Goal: Task Accomplishment & Management: Manage account settings

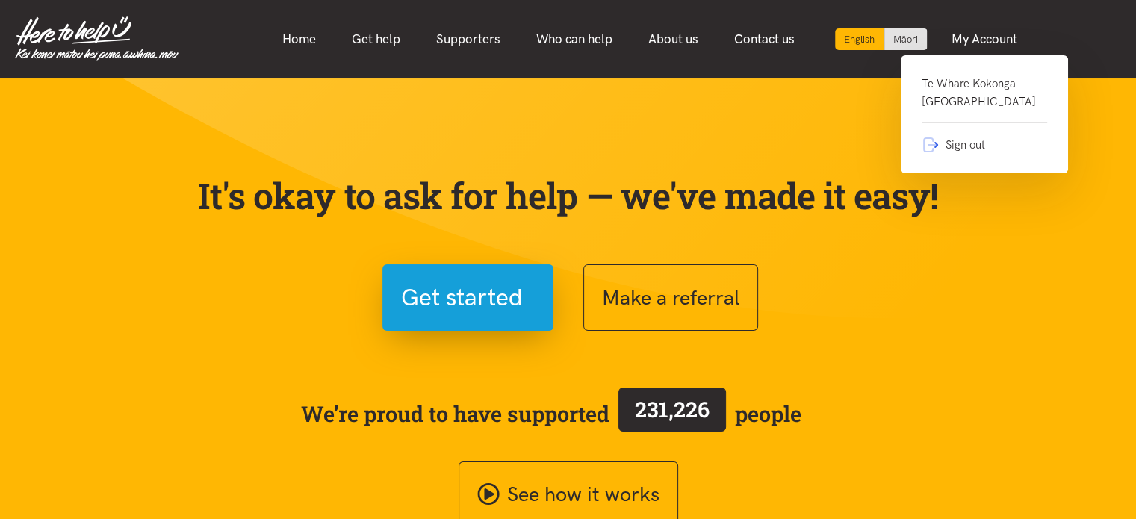
click at [978, 85] on link "Te Whare Kokonga Melville Community House" at bounding box center [984, 99] width 125 height 49
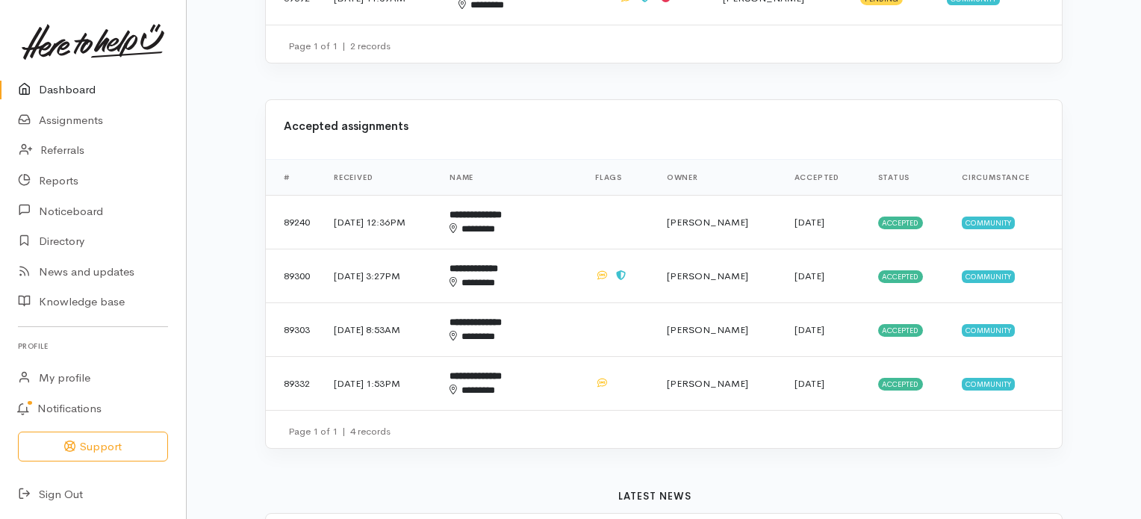
scroll to position [594, 0]
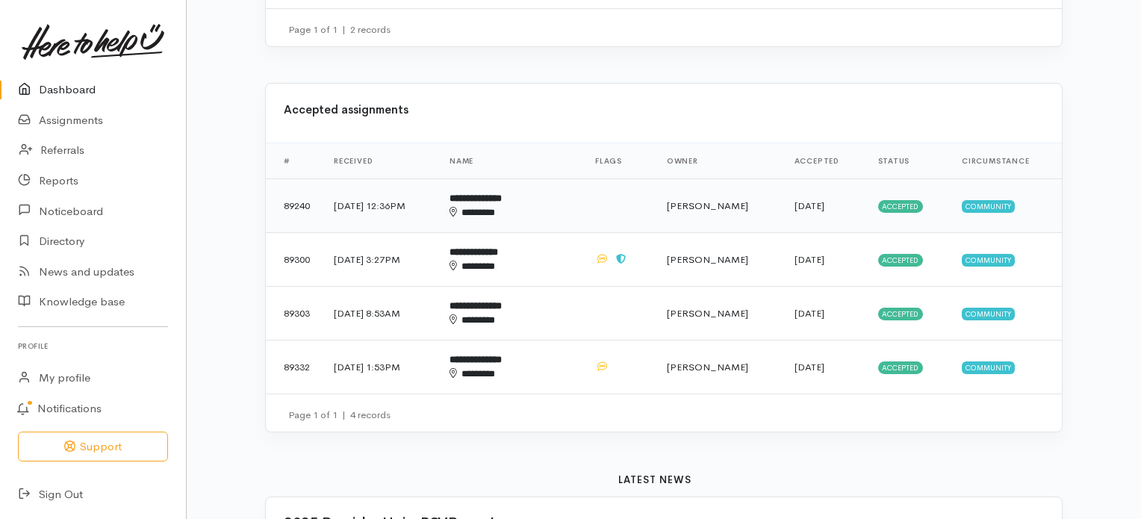
click at [502, 193] on b "**********" at bounding box center [476, 198] width 52 height 10
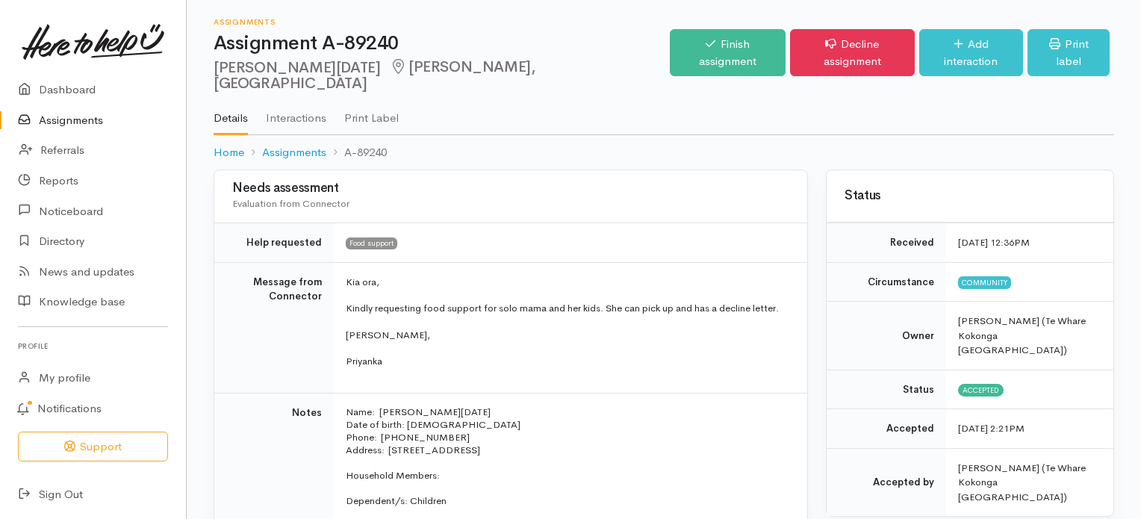
click at [69, 121] on link "Assignments" at bounding box center [93, 120] width 186 height 31
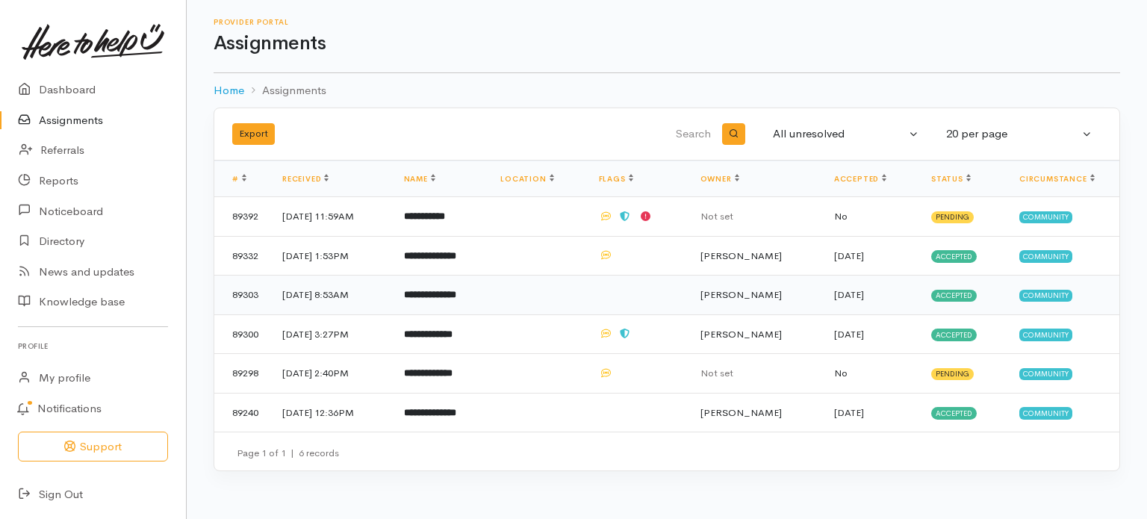
click at [447, 295] on b "**********" at bounding box center [430, 295] width 52 height 10
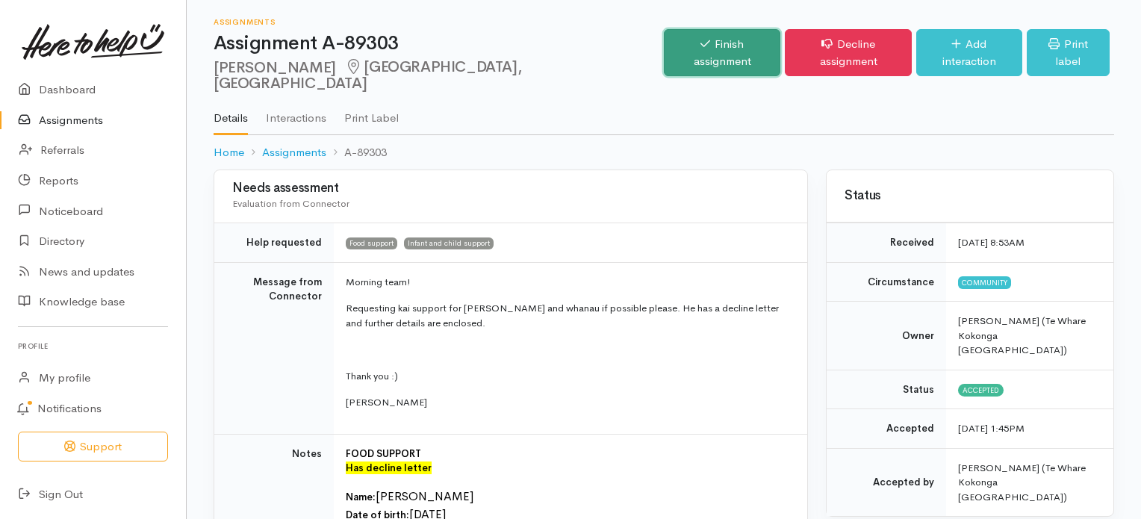
click at [695, 46] on link "Finish assignment" at bounding box center [722, 52] width 117 height 47
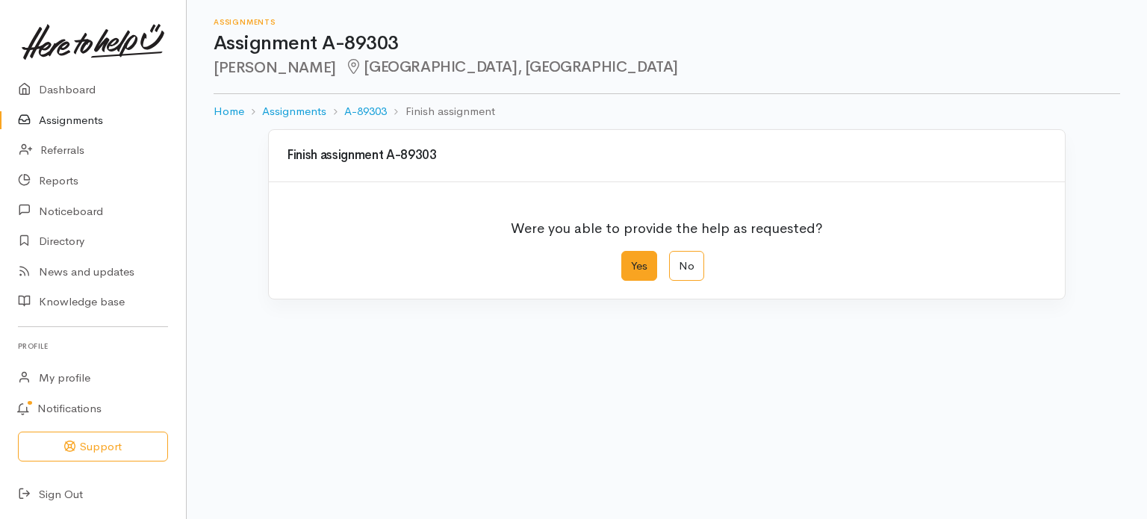
click at [636, 264] on label "Yes" at bounding box center [639, 266] width 36 height 31
click at [631, 261] on input "Yes" at bounding box center [626, 256] width 10 height 10
radio input "true"
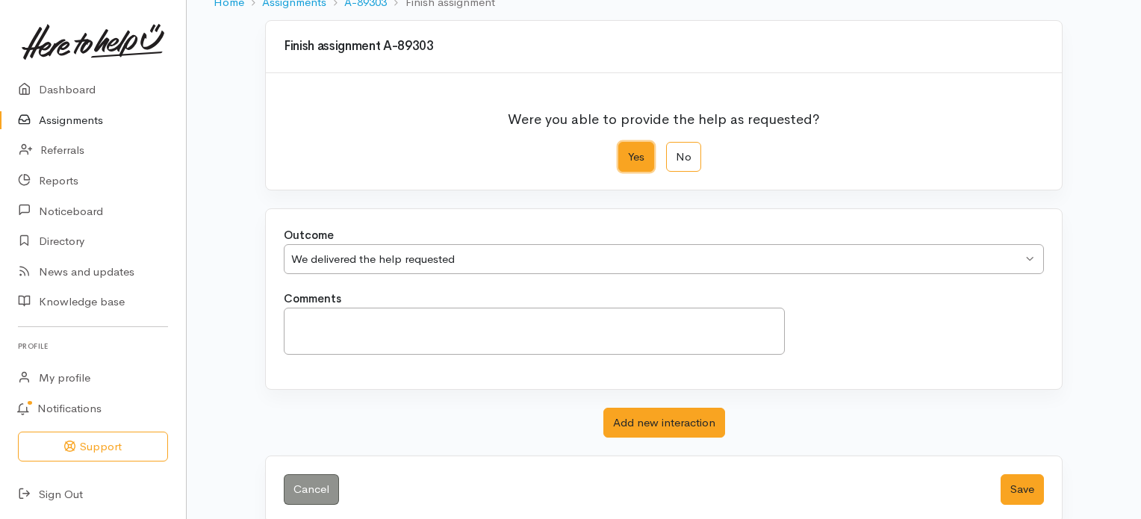
scroll to position [128, 0]
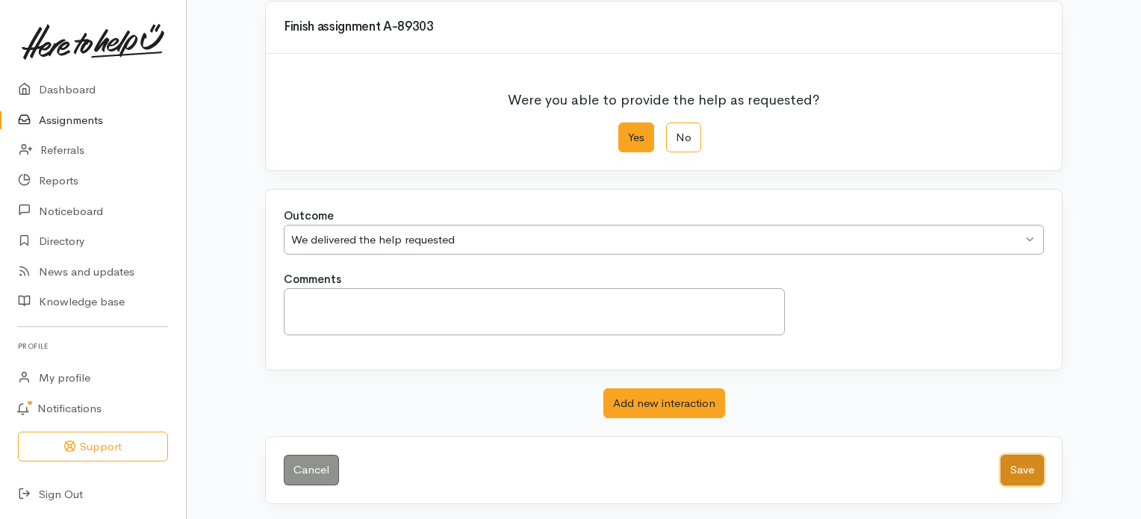
click at [1023, 468] on button "Save" at bounding box center [1022, 470] width 43 height 31
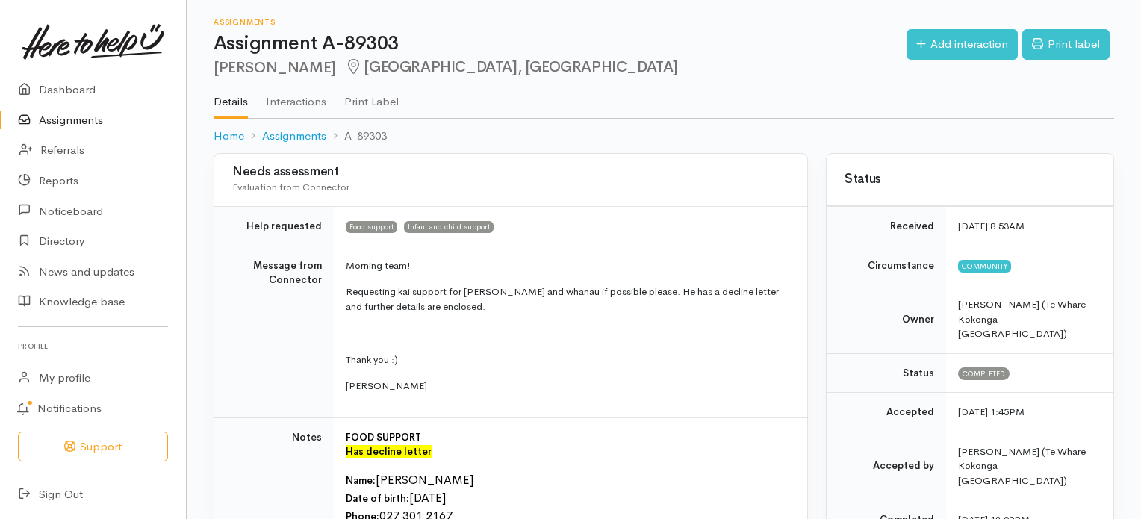
click at [73, 125] on link "Assignments" at bounding box center [93, 120] width 186 height 31
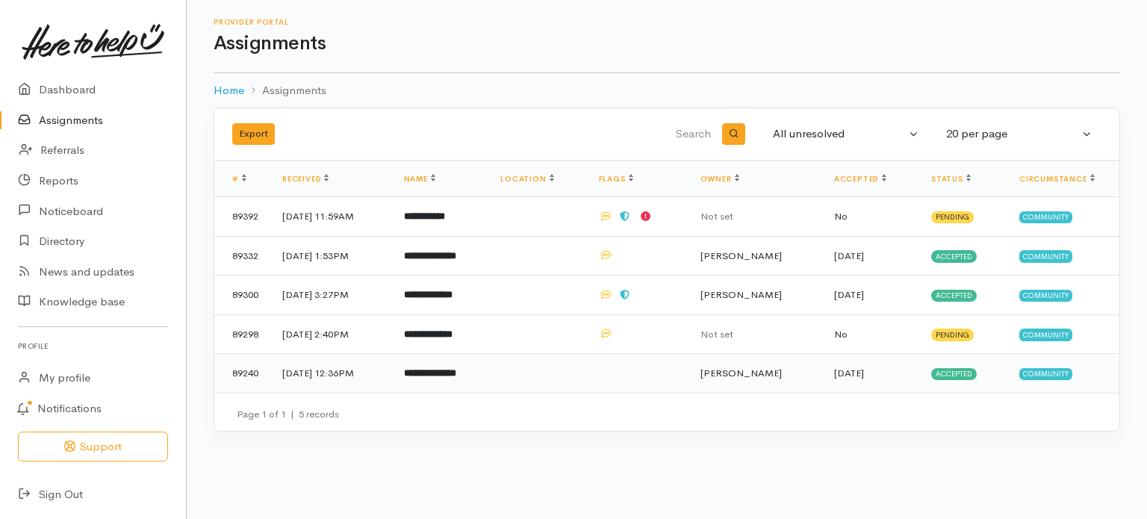
click at [455, 370] on b "**********" at bounding box center [430, 373] width 52 height 10
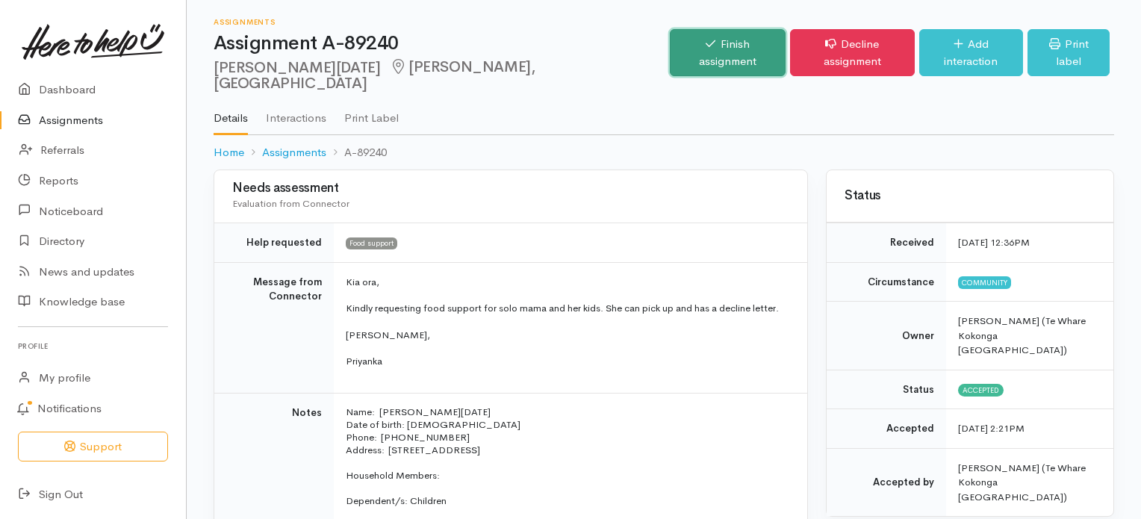
click at [681, 50] on link "Finish assignment" at bounding box center [727, 52] width 115 height 47
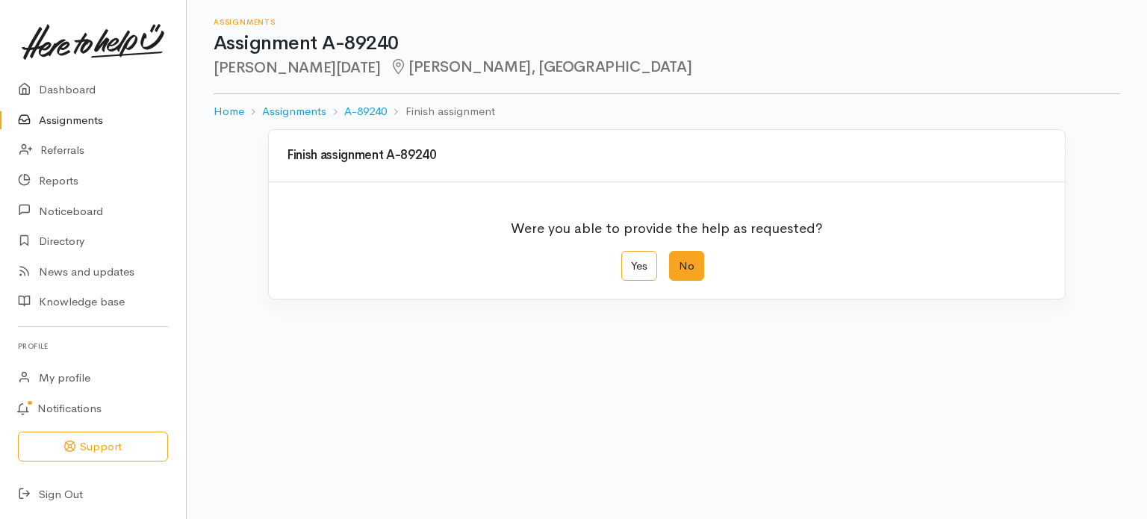
click at [681, 267] on label "No" at bounding box center [686, 266] width 35 height 31
click at [679, 261] on input "No" at bounding box center [674, 256] width 10 height 10
radio input "true"
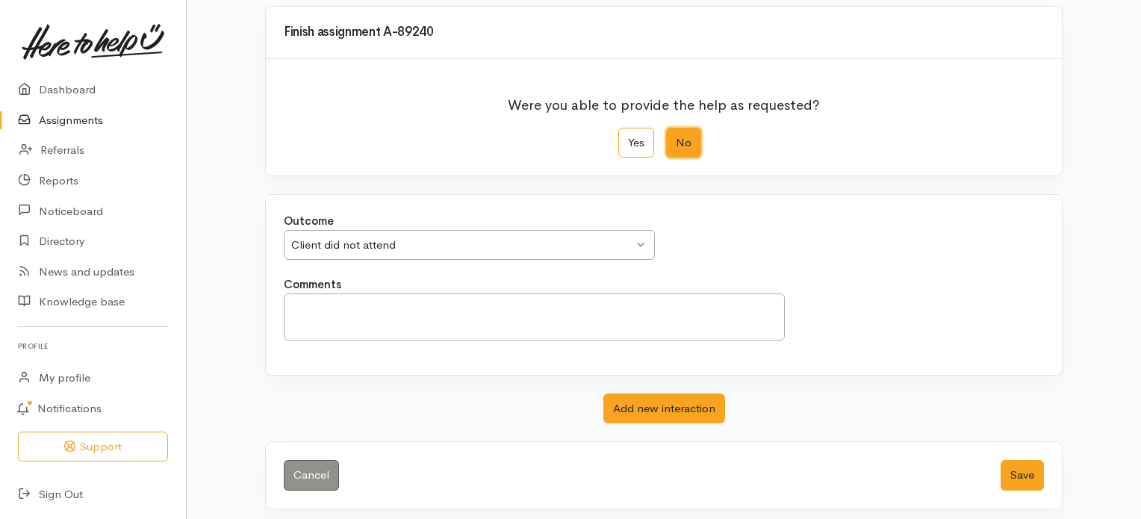
scroll to position [128, 0]
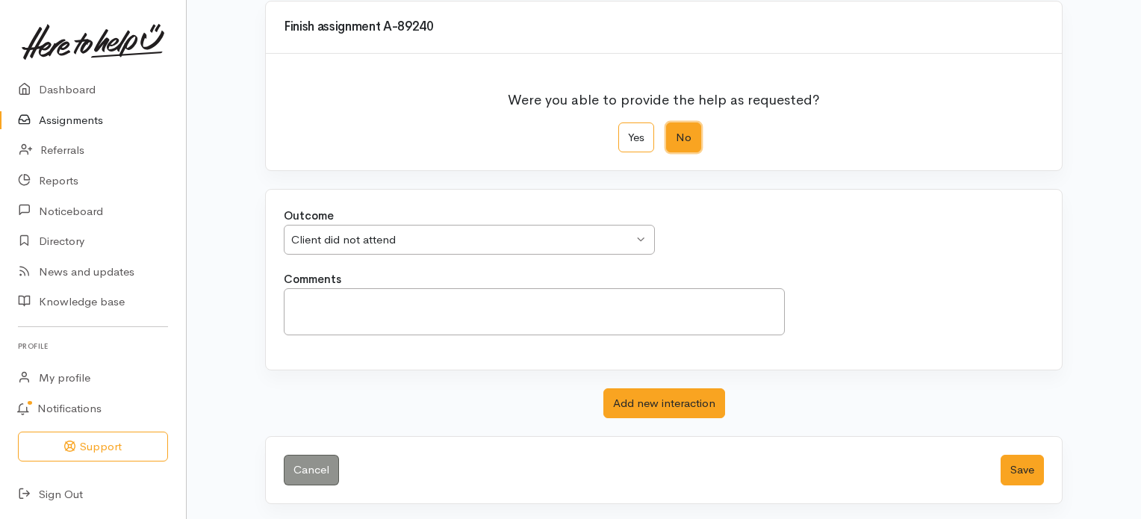
click at [636, 239] on div "Client did not attend Client did not attend" at bounding box center [469, 240] width 371 height 31
click at [379, 269] on div "Outcome We delivered the help requested We delivered the help requested We deli…" at bounding box center [664, 280] width 796 height 180
click at [370, 302] on textarea "Comments" at bounding box center [534, 311] width 501 height 47
click at [350, 298] on textarea "Contacted client" at bounding box center [534, 311] width 501 height 47
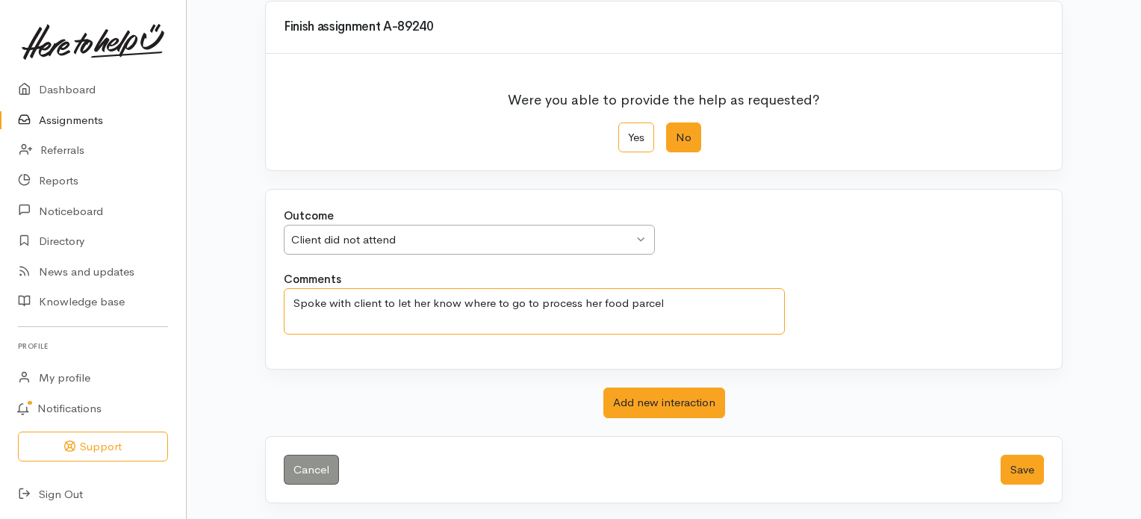
click at [393, 307] on textarea "Spoke with client to let her know where to go to process her food parcel" at bounding box center [534, 311] width 501 height 47
click at [517, 301] on textarea "Spoke with client and let her know where to go to process her food parcel" at bounding box center [534, 311] width 501 height 47
click at [534, 302] on textarea "Spoke with client and let her know where to go to process her food parcel" at bounding box center [534, 311] width 501 height 47
click at [352, 322] on textarea "Spoke with client and let her know where to go come to the Whare so I could pro…" at bounding box center [534, 311] width 501 height 47
click at [563, 300] on textarea "Spoke with client and let her know where to go come to the Whare so I could pro…" at bounding box center [534, 311] width 501 height 47
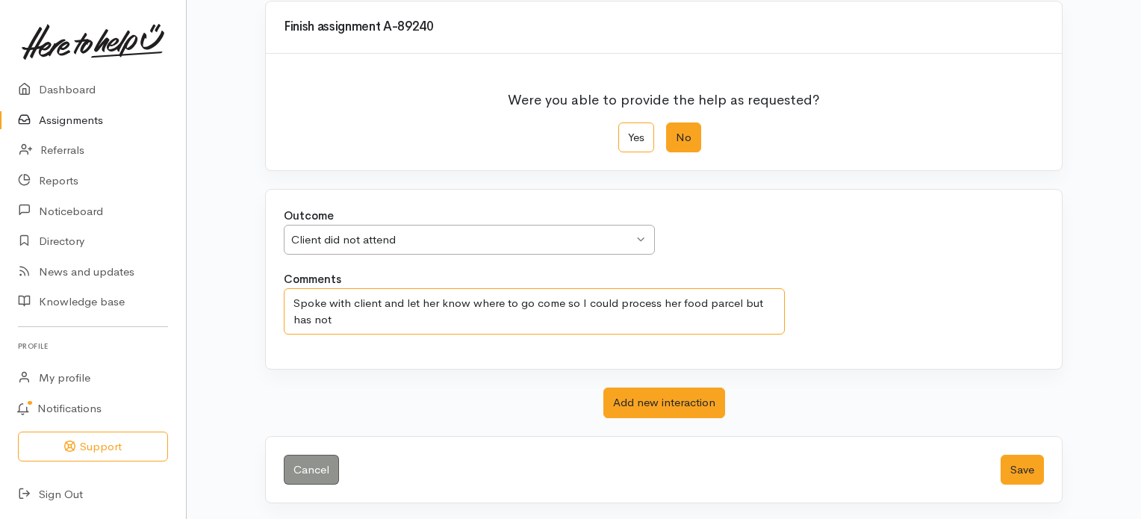
click at [379, 320] on textarea "Spoke with client and let her know where to go come so I could process her food…" at bounding box center [534, 311] width 501 height 47
click at [356, 320] on textarea "Spoke with client and let her know where to go come so I could process her food…" at bounding box center [534, 311] width 501 height 47
click at [370, 317] on textarea "Spoke with client and let her know where to go come so I could process her food…" at bounding box center [534, 311] width 501 height 47
click at [514, 321] on textarea "Spoke with client and let her know where to go come so I could process her food…" at bounding box center [534, 311] width 501 height 47
click at [312, 311] on textarea "Spoke with client and let her know where to go come so I could process her food…" at bounding box center [534, 311] width 501 height 47
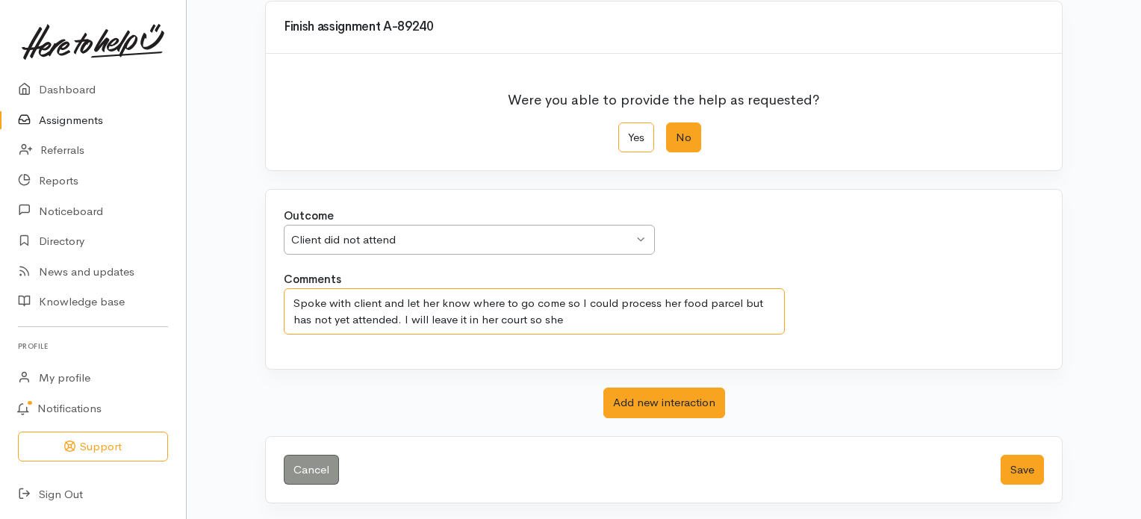
click at [382, 319] on textarea "Spoke with client and let her know where to go come so I could process her food…" at bounding box center [534, 311] width 501 height 47
click at [603, 317] on textarea "Spoke with client and let her know where to go come so I could process her food…" at bounding box center [534, 311] width 501 height 47
click at [758, 298] on textarea "Spoke with client and let her know where to go come so I could process her food…" at bounding box center [534, 311] width 501 height 47
type textarea "Spoke with client and let her know where to go come so I could process her food…"
click at [1022, 469] on button "Save" at bounding box center [1022, 470] width 43 height 31
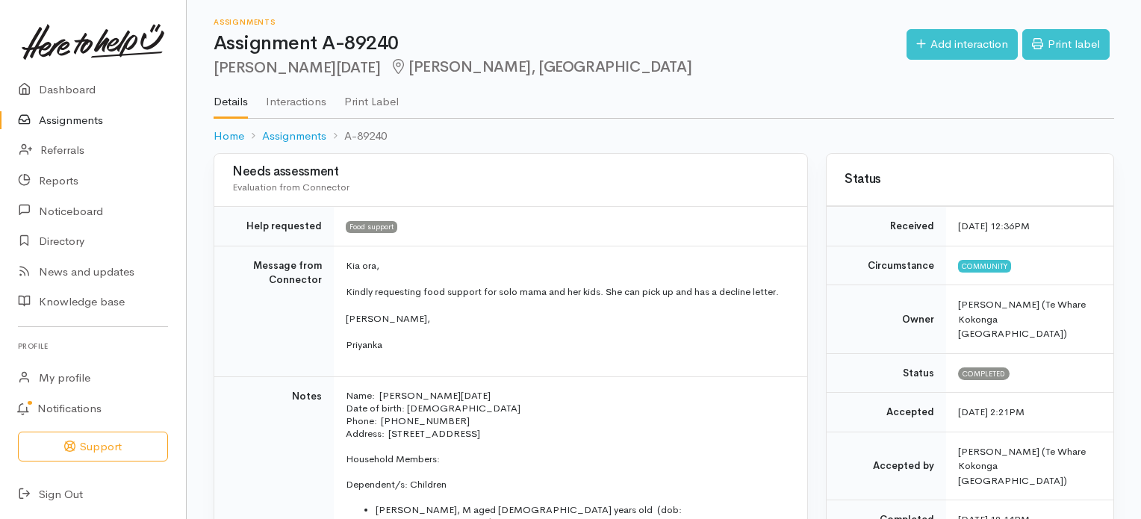
click at [64, 121] on link "Assignments" at bounding box center [93, 120] width 186 height 31
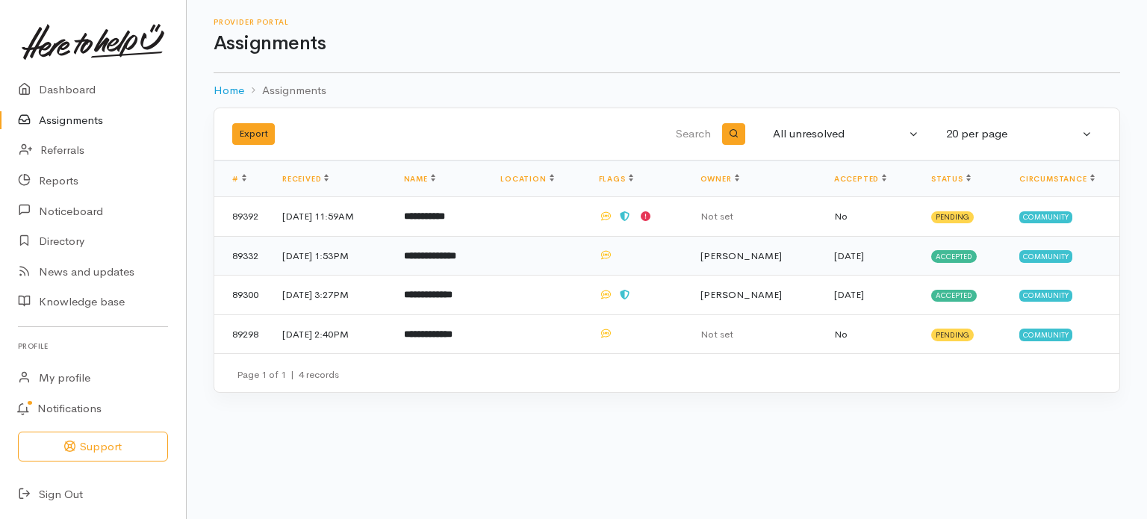
click at [456, 254] on b "**********" at bounding box center [430, 256] width 52 height 10
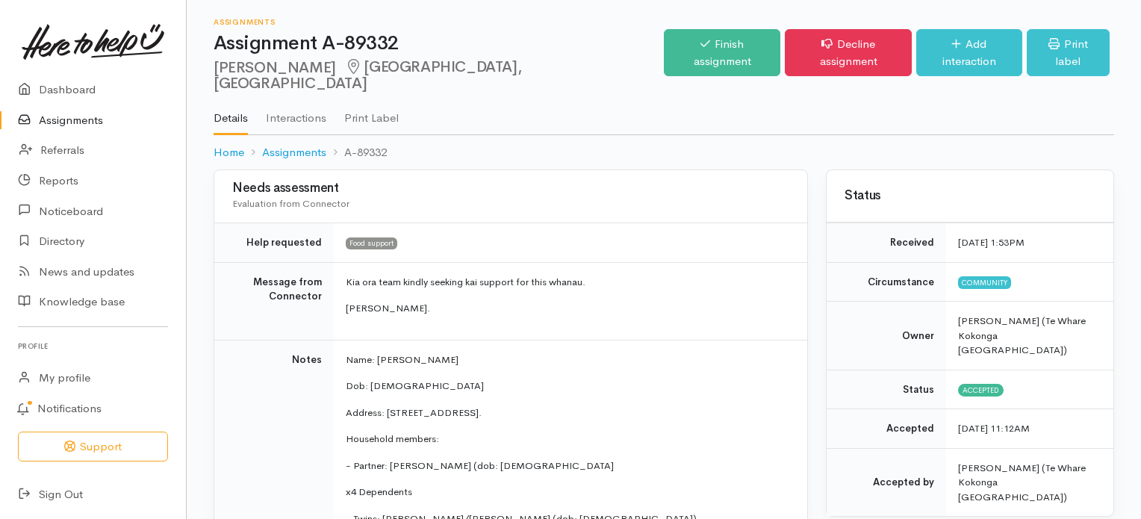
click at [69, 119] on link "Assignments" at bounding box center [93, 120] width 186 height 31
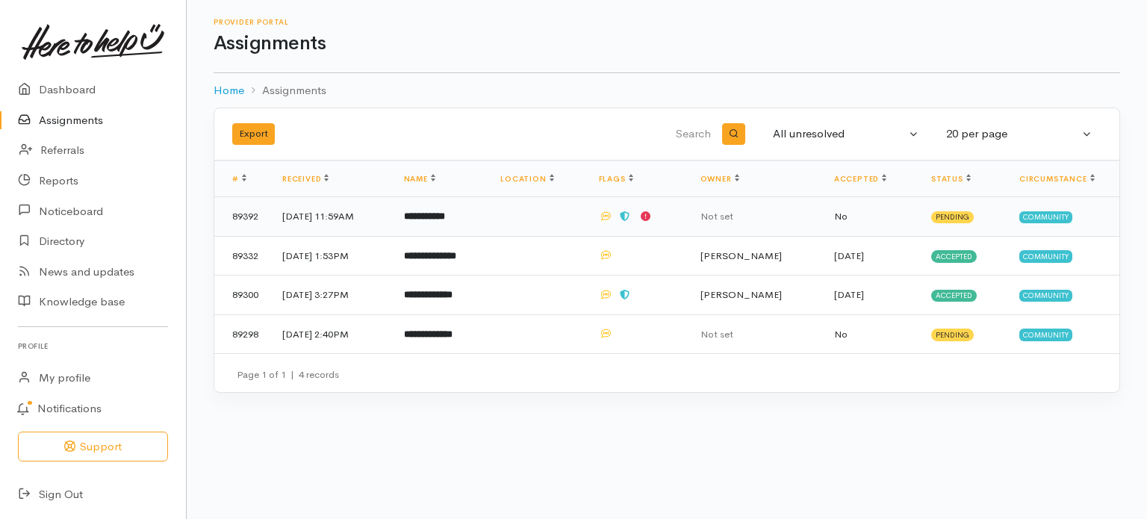
click at [445, 217] on b "**********" at bounding box center [424, 216] width 41 height 10
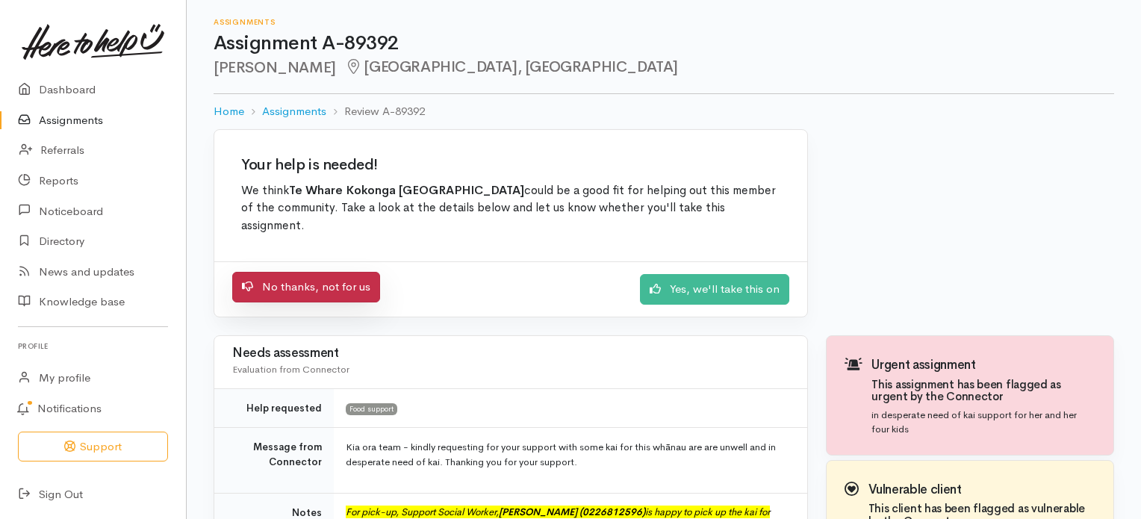
click at [297, 288] on link "No thanks, not for us" at bounding box center [306, 287] width 148 height 31
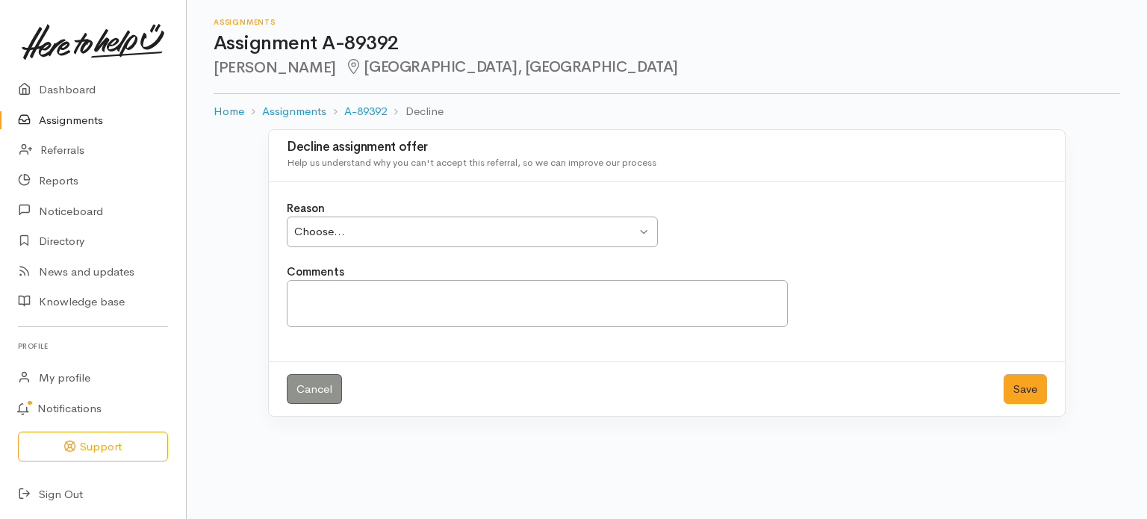
click at [647, 229] on div "Choose... Choose..." at bounding box center [472, 232] width 371 height 31
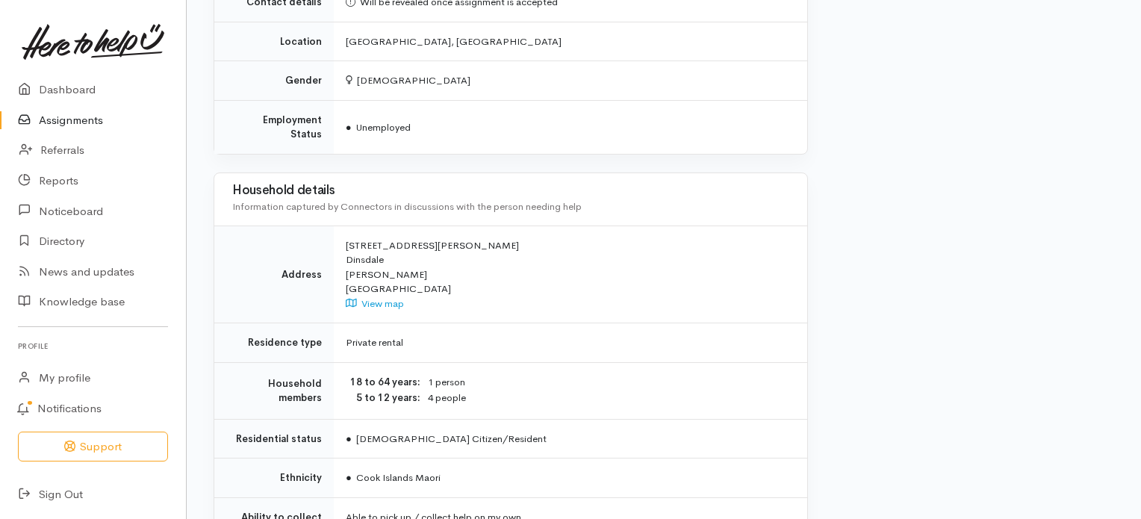
scroll to position [1040, 0]
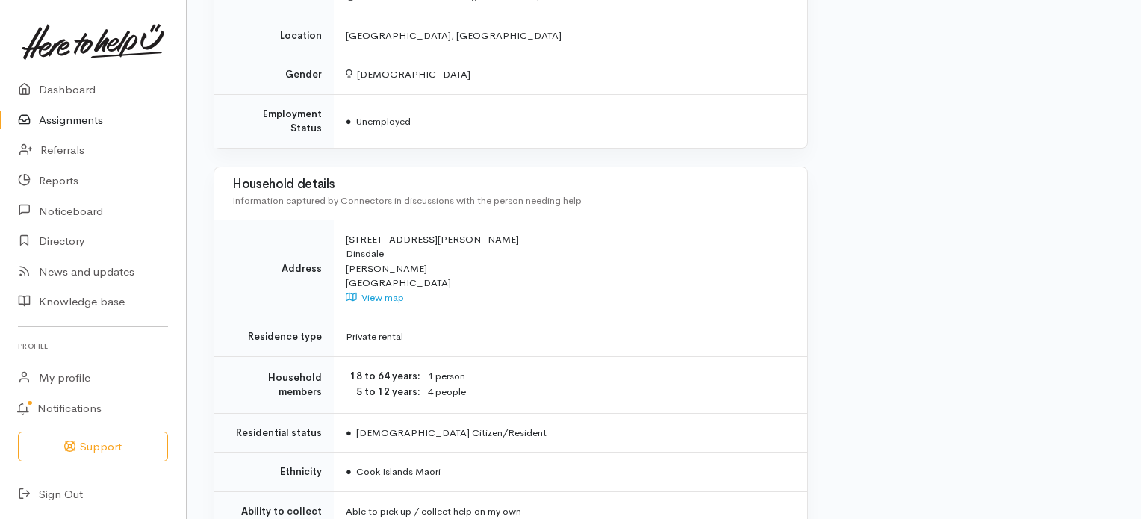
click at [379, 291] on link "View map" at bounding box center [375, 297] width 58 height 13
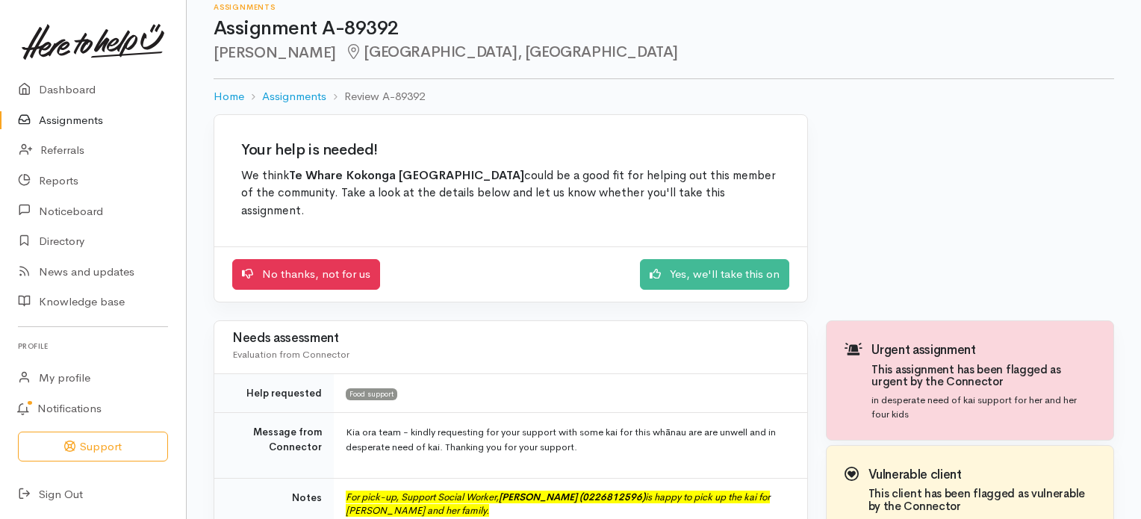
scroll to position [0, 0]
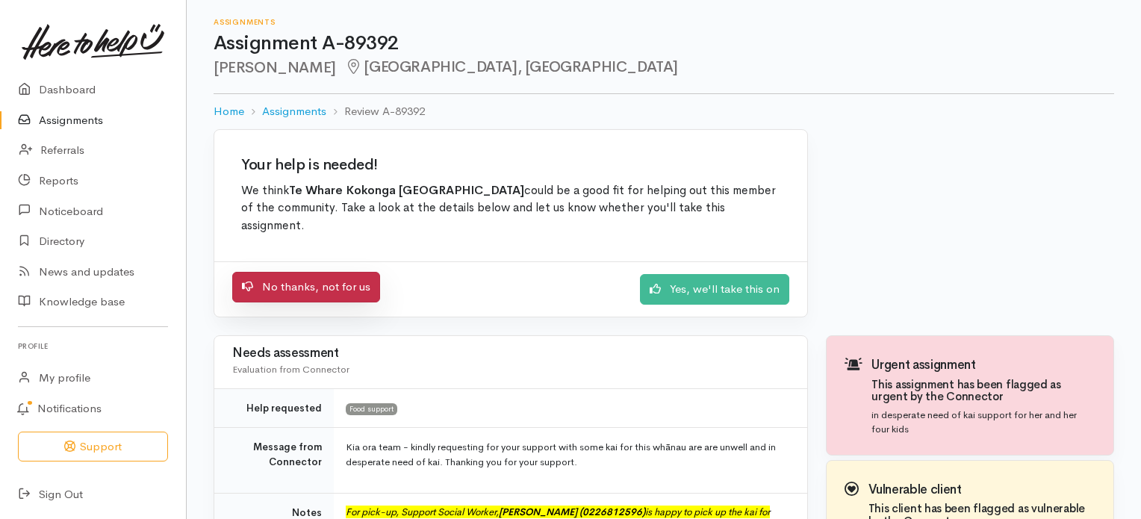
click at [302, 285] on link "No thanks, not for us" at bounding box center [306, 287] width 148 height 31
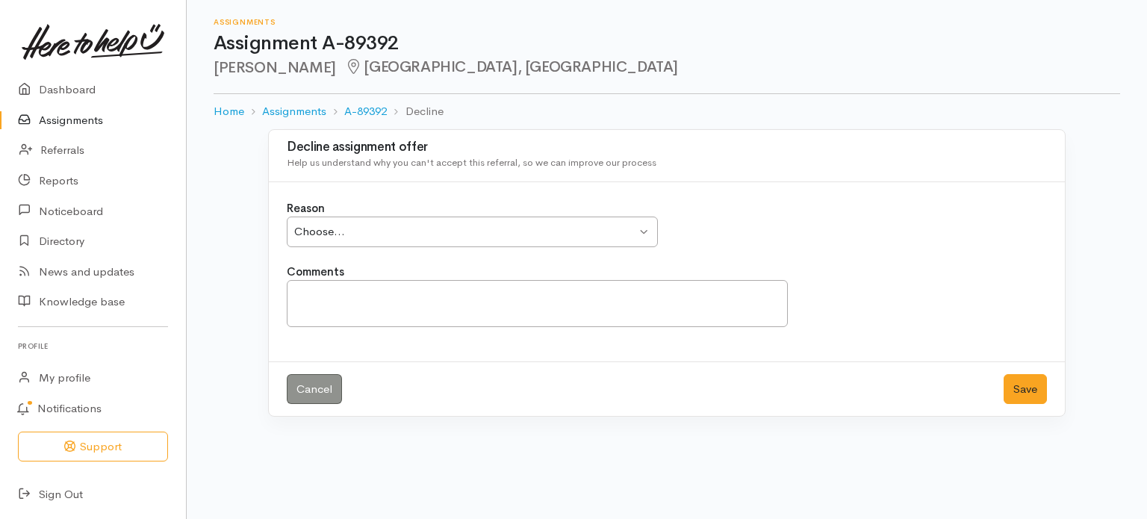
click at [642, 230] on div "Choose... Choose..." at bounding box center [472, 232] width 371 height 31
click at [347, 292] on textarea "Comments" at bounding box center [537, 303] width 501 height 47
click at [644, 229] on div "Client lives outside our service areas Client lives outside our service areas" at bounding box center [472, 232] width 371 height 31
click at [350, 303] on textarea "Comments" at bounding box center [537, 303] width 501 height 47
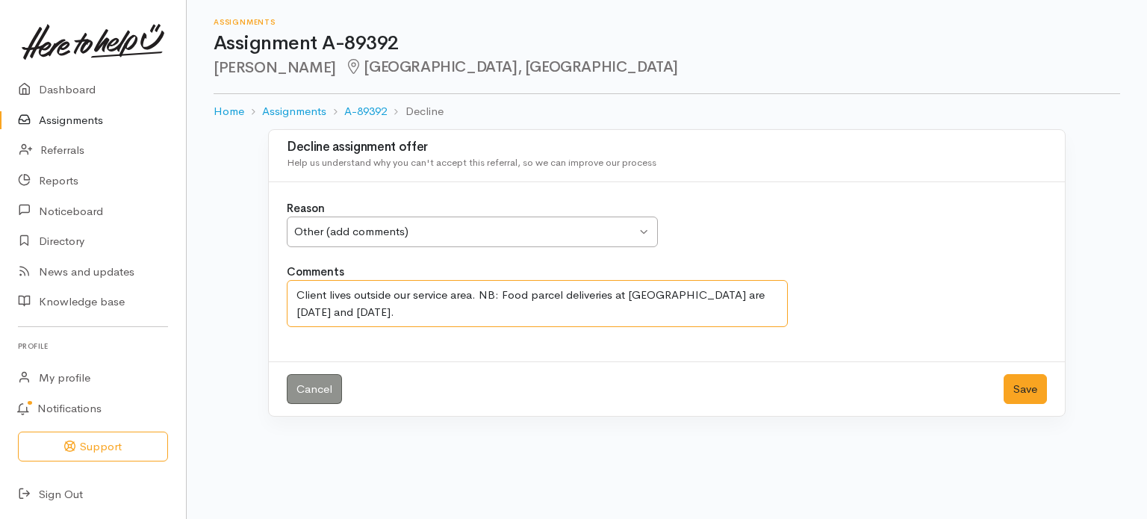
click at [483, 294] on textarea "Client lives outside our service area. NB: Food parcel deliveries at Te Whare K…" at bounding box center [537, 303] width 501 height 47
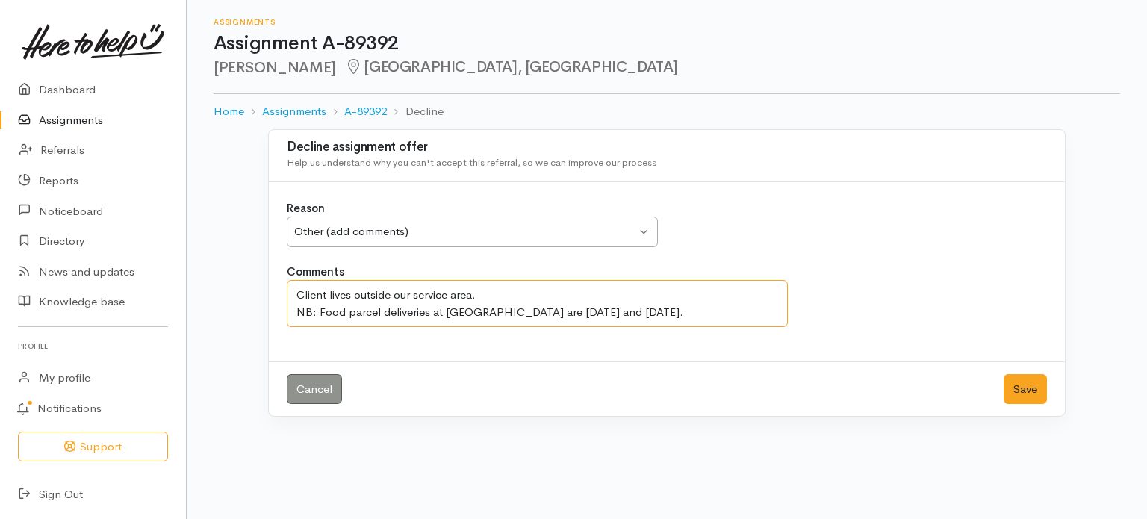
click at [703, 309] on textarea "Client lives outside our service area. NB: Food parcel deliveries at Te Whare K…" at bounding box center [537, 303] width 501 height 47
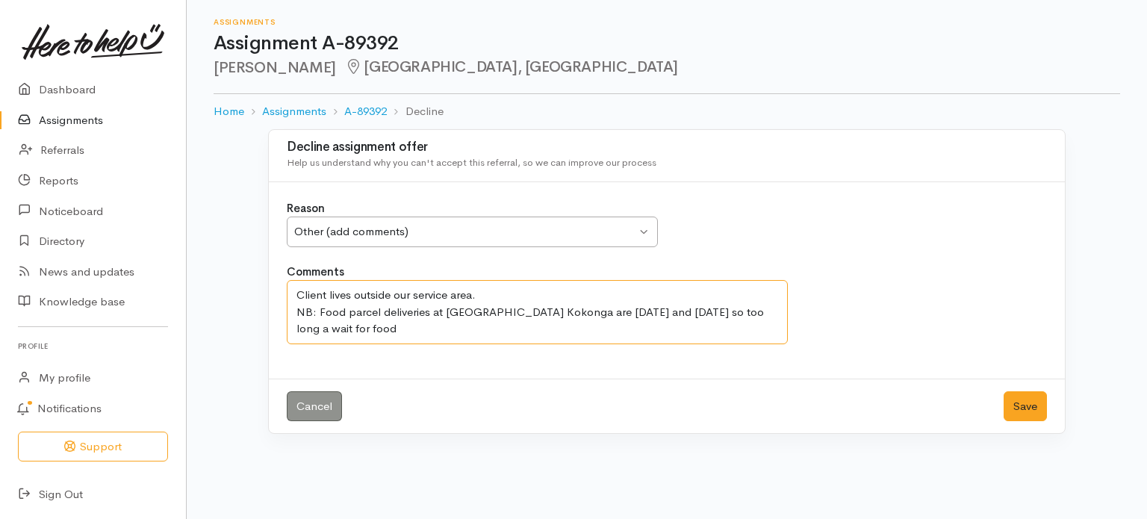
click at [762, 312] on textarea "Client lives outside our service area. NB: Food parcel deliveries at Te Whare K…" at bounding box center [537, 312] width 501 height 64
type textarea "Client lives outside our service area. NB: Food parcel deliveries at Te Whare K…"
click at [1019, 409] on button "Save" at bounding box center [1025, 406] width 43 height 31
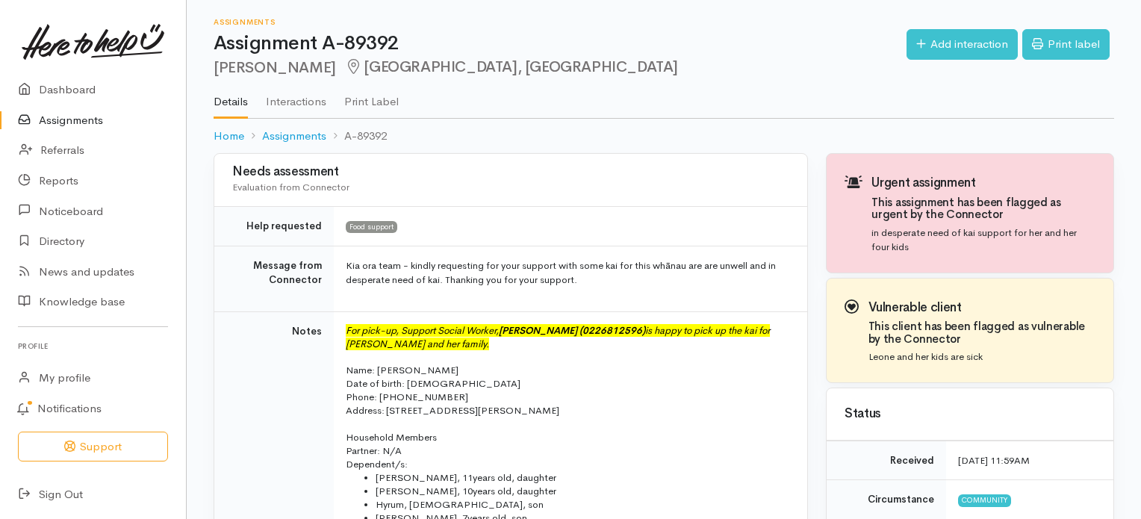
click at [60, 118] on link "Assignments" at bounding box center [93, 120] width 186 height 31
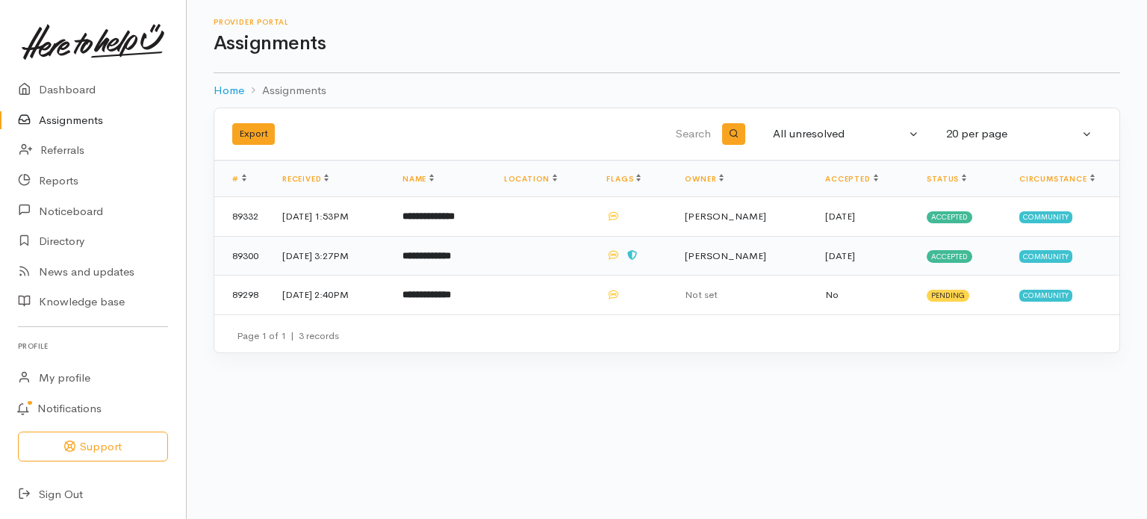
click at [451, 258] on b "**********" at bounding box center [427, 256] width 49 height 10
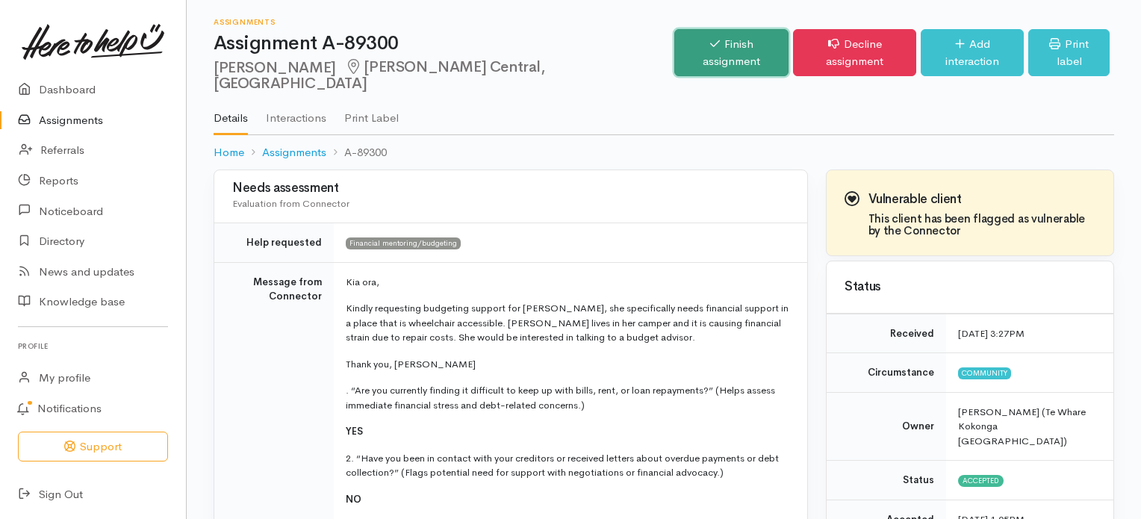
click at [683, 46] on link "Finish assignment" at bounding box center [731, 52] width 114 height 47
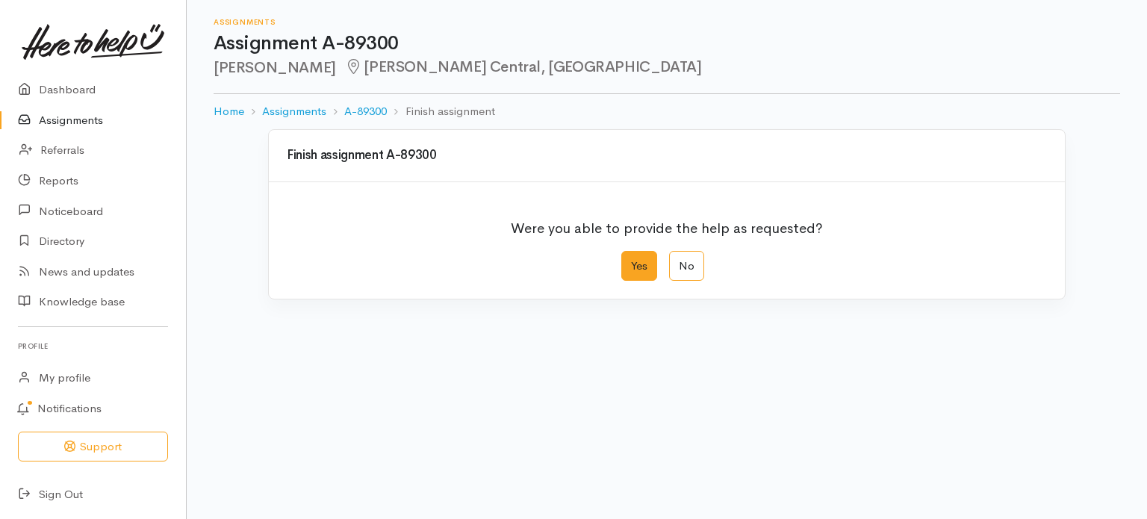
click at [636, 262] on label "Yes" at bounding box center [639, 266] width 36 height 31
click at [631, 261] on input "Yes" at bounding box center [626, 256] width 10 height 10
radio input "true"
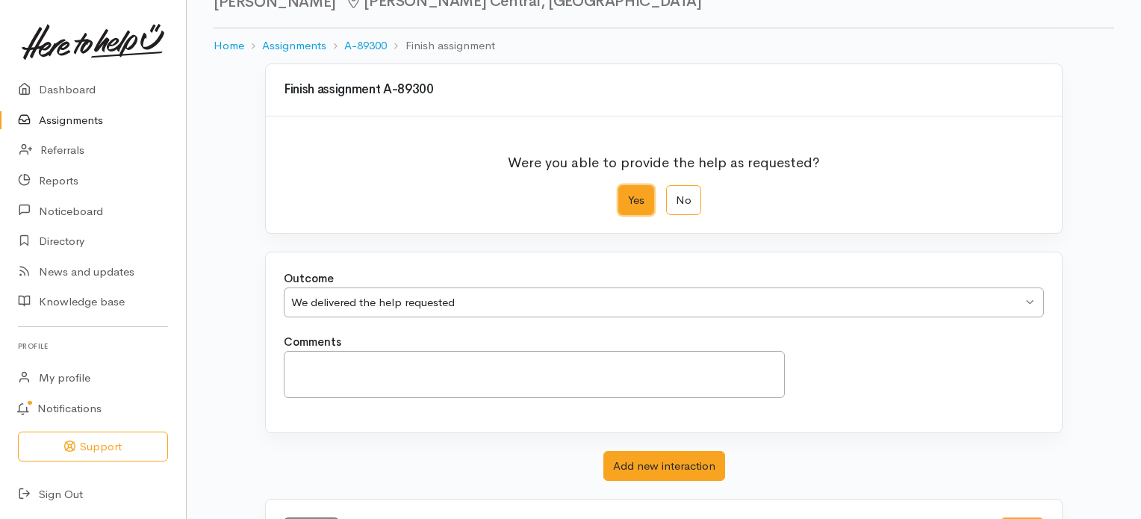
scroll to position [128, 0]
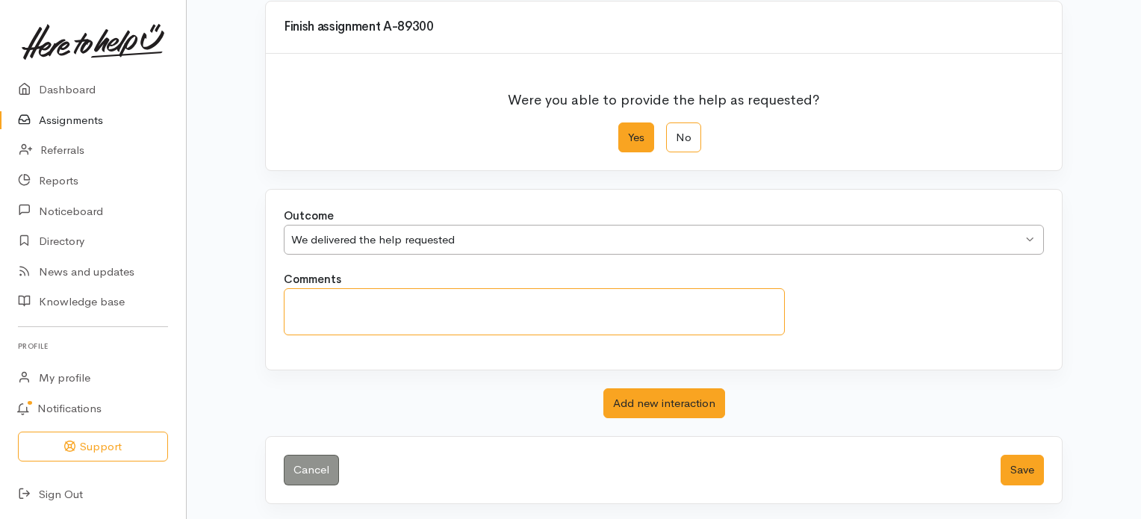
click at [456, 308] on textarea "Comments" at bounding box center [534, 311] width 501 height 47
type textarea "R"
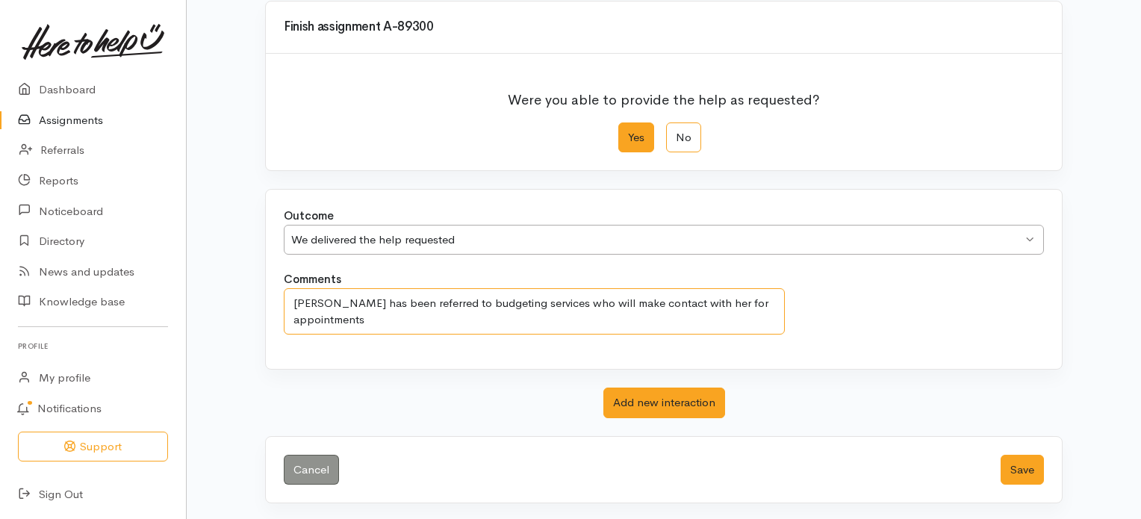
click at [294, 301] on textarea "Rebecca has been referred to budgeting services who will make contact with her …" at bounding box center [534, 311] width 501 height 47
click at [684, 300] on textarea "I have referred Rebecca to budgeting services who will make contact with her fo…" at bounding box center [534, 311] width 501 height 47
click at [760, 302] on textarea "I have referred Rebecca to budgeting services who will make contact with her an…" at bounding box center [534, 311] width 501 height 47
click at [326, 299] on textarea "I have referred Rebecca to budgeting services who will make contact with her an…" at bounding box center [534, 311] width 501 height 47
click at [745, 299] on textarea "I have spoken withg Rebecca who was happy for me to refer her to our budgeting …" at bounding box center [534, 311] width 501 height 47
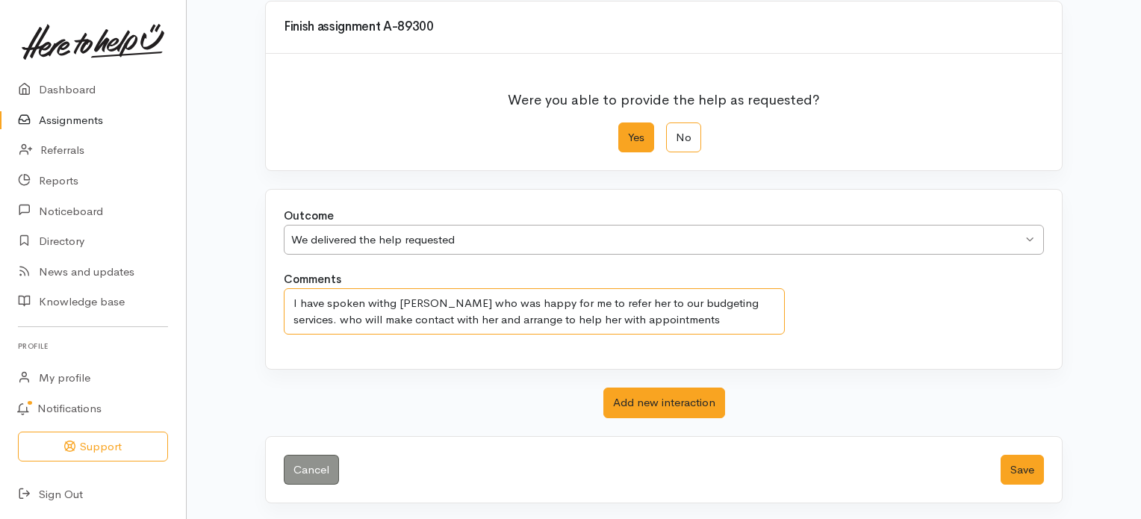
drag, startPoint x: 749, startPoint y: 300, endPoint x: 756, endPoint y: 318, distance: 19.1
click at [756, 318] on textarea "I have spoken withg Rebecca who was happy for me to refer her to our budgeting …" at bounding box center [534, 311] width 501 height 47
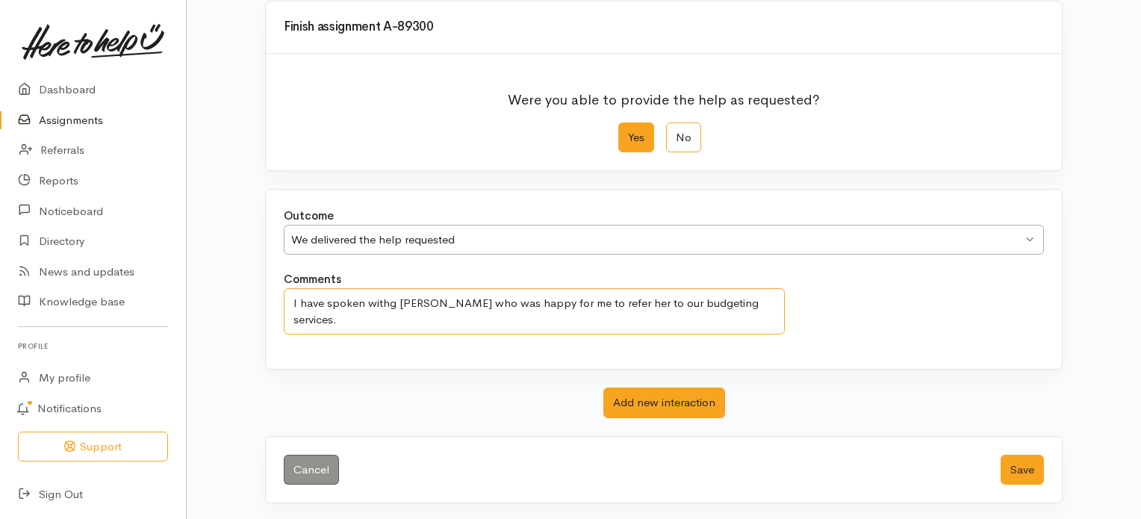
click at [391, 301] on textarea "I have spoken withg Rebecca who was happy for me to refer her to our budgeting …" at bounding box center [534, 311] width 501 height 47
click at [609, 298] on textarea "I have spoken with Rebecca who was happy for me to refer her to our budgeting s…" at bounding box center [534, 311] width 501 height 47
click at [759, 301] on textarea "I have spoken with Rebecca who was happy for me to refer her onto our budgeting…" at bounding box center [534, 311] width 501 height 47
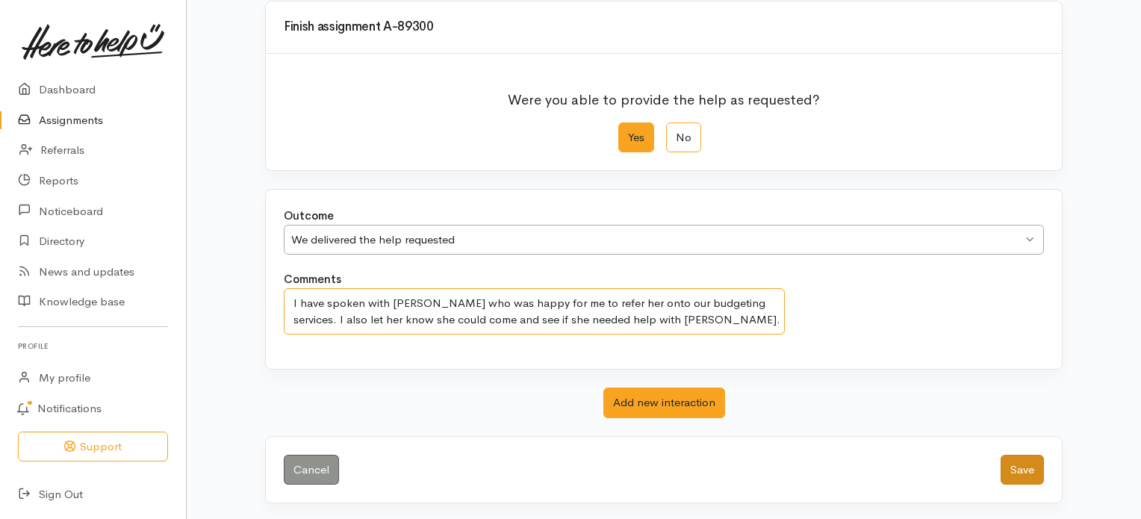
type textarea "I have spoken with Rebecca who was happy for me to refer her onto our budgeting…"
click at [1020, 471] on button "Save" at bounding box center [1022, 470] width 43 height 31
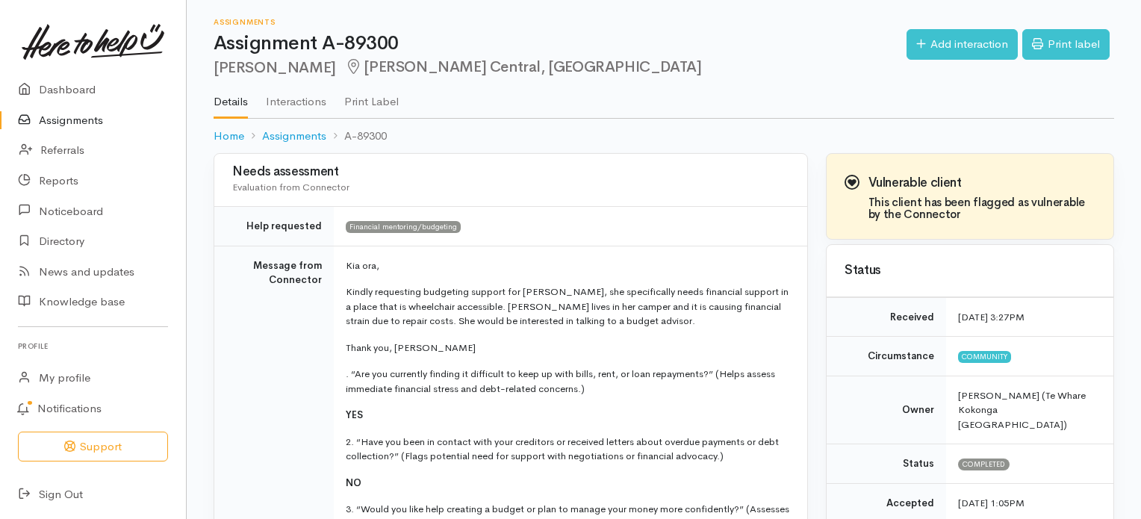
click at [79, 119] on link "Assignments" at bounding box center [93, 120] width 186 height 31
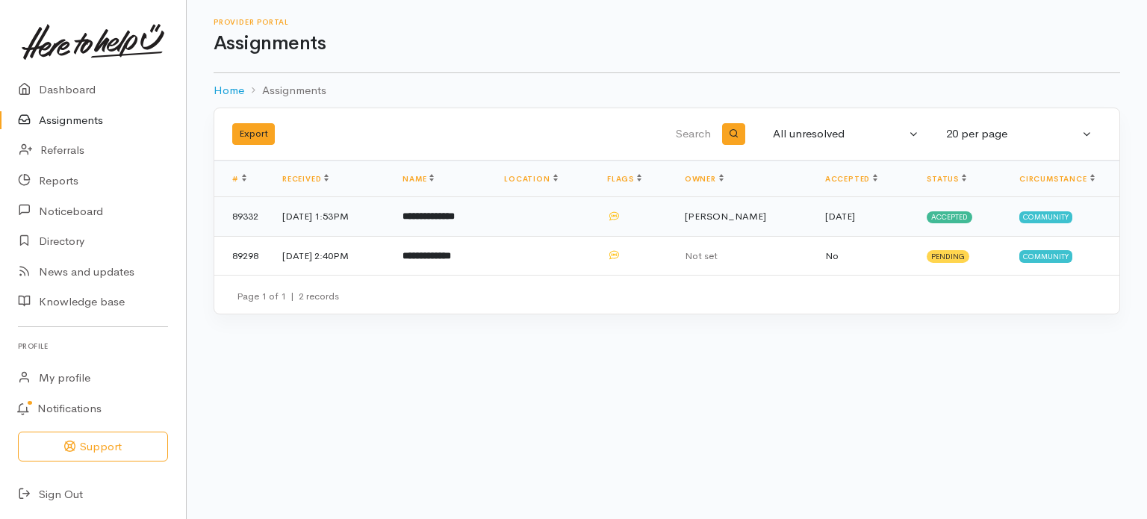
click at [443, 215] on b "**********" at bounding box center [429, 216] width 52 height 10
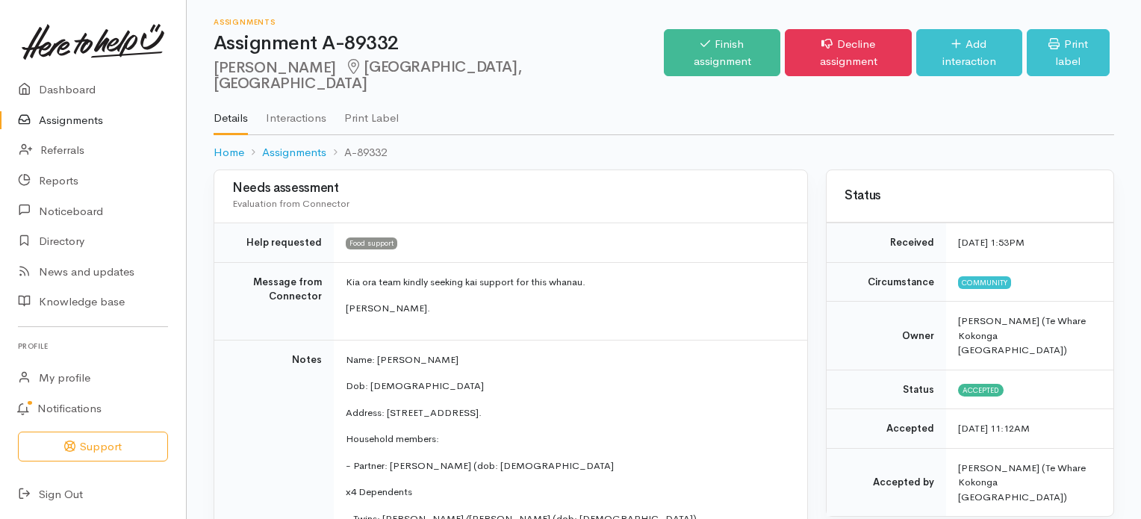
click at [70, 119] on link "Assignments" at bounding box center [93, 120] width 186 height 31
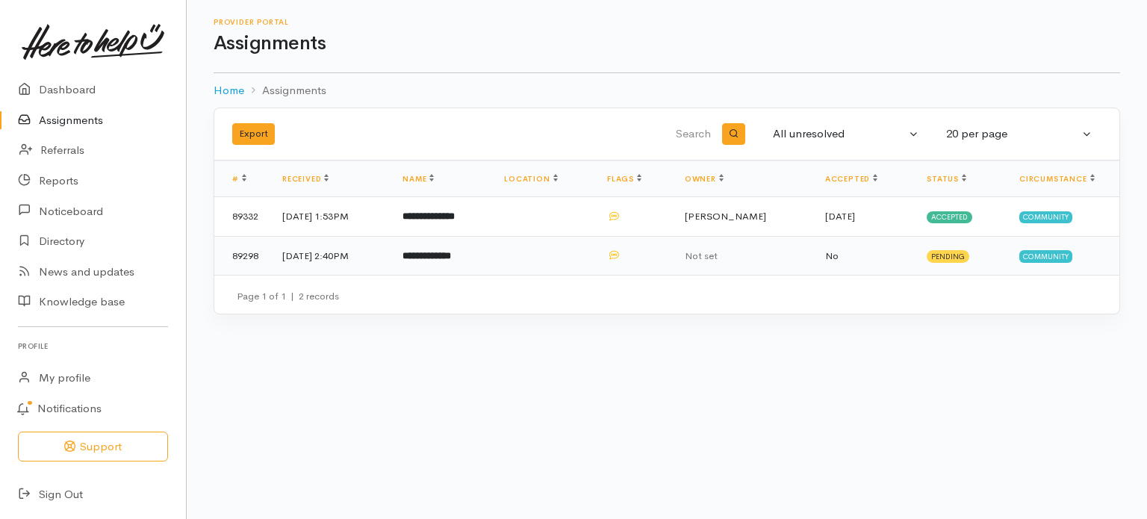
click at [451, 252] on b "**********" at bounding box center [427, 256] width 49 height 10
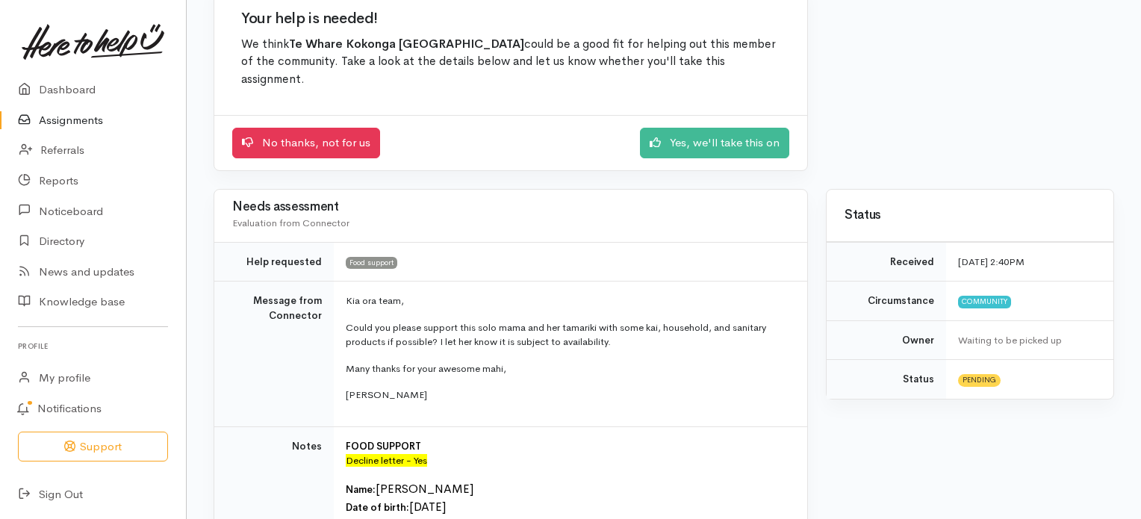
scroll to position [134, 0]
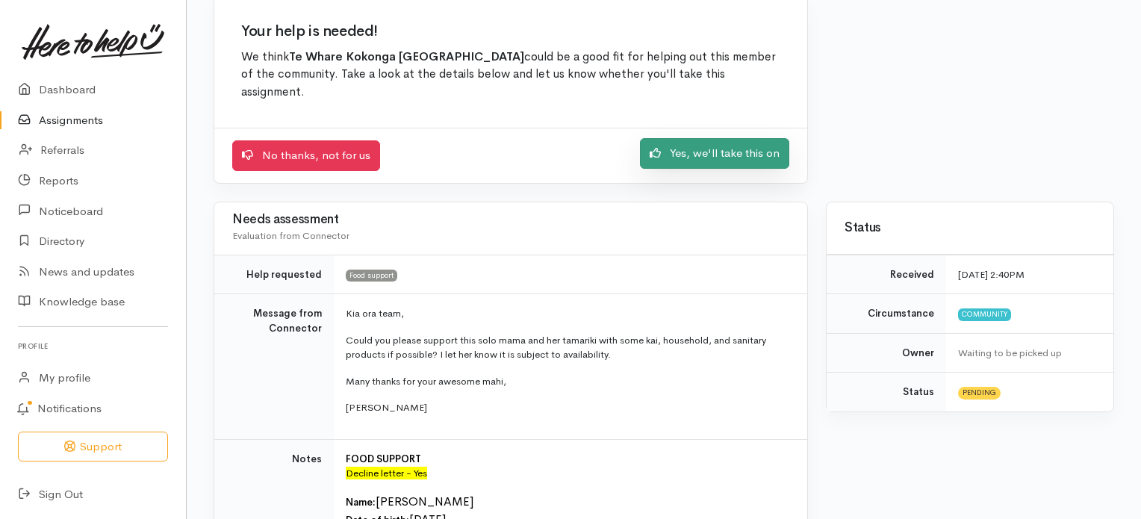
click at [733, 147] on link "Yes, we'll take this on" at bounding box center [714, 153] width 149 height 31
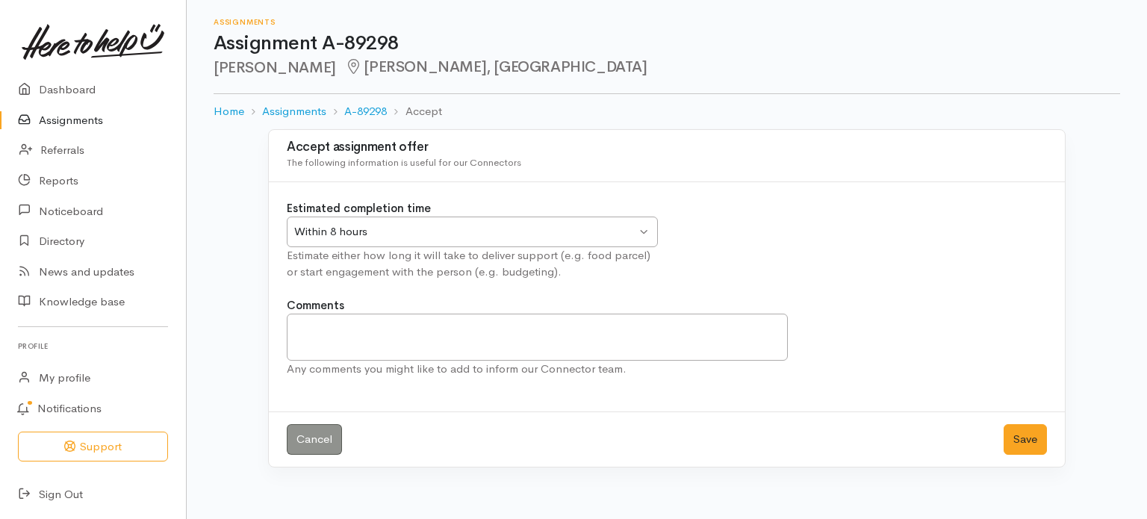
click at [645, 227] on div "Within 8 hours Within 8 hours" at bounding box center [472, 232] width 371 height 31
click at [1033, 437] on button "Save" at bounding box center [1025, 439] width 43 height 31
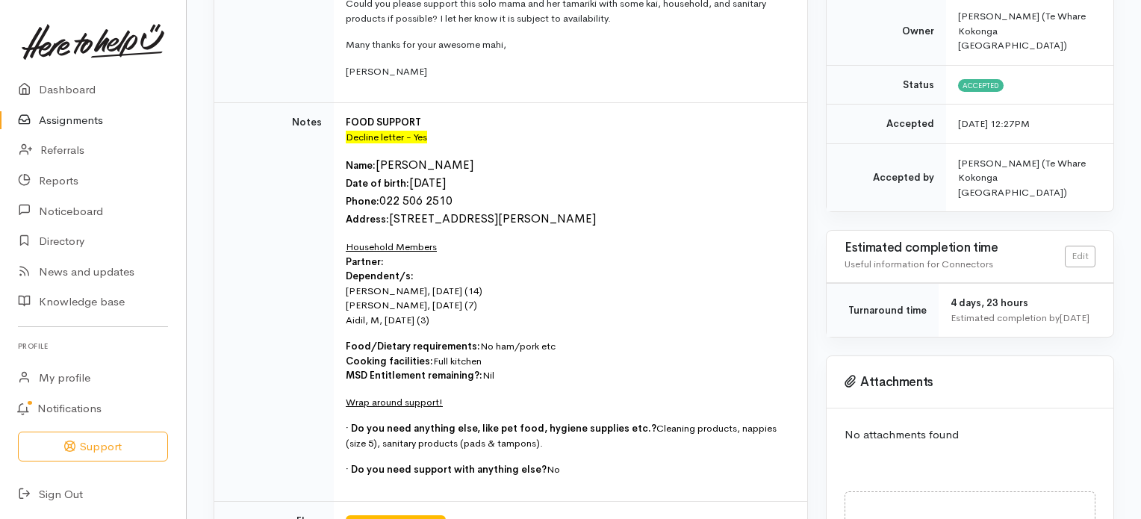
scroll to position [323, 0]
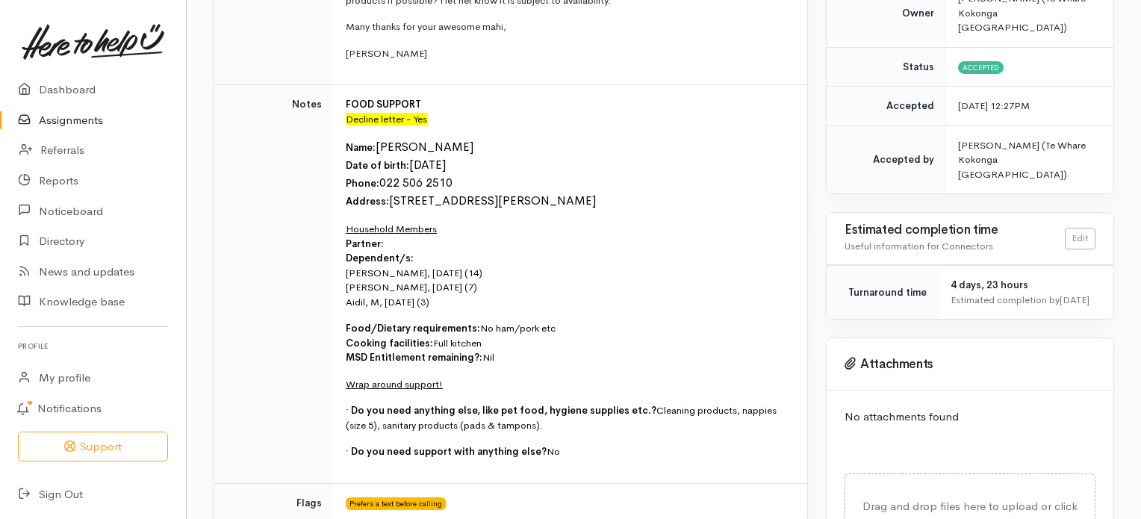
click at [74, 117] on link "Assignments" at bounding box center [93, 120] width 186 height 31
